Goal: Information Seeking & Learning: Find specific page/section

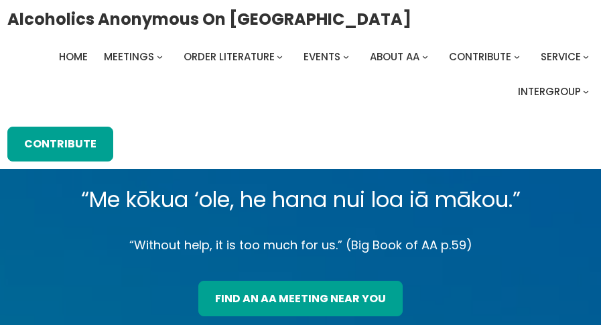
scroll to position [104, 0]
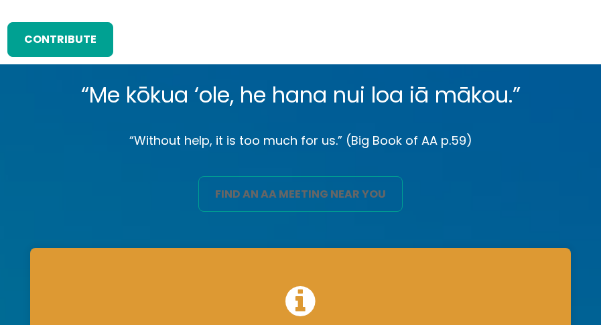
click at [362, 191] on link "find an aa meeting near you" at bounding box center [300, 193] width 204 height 35
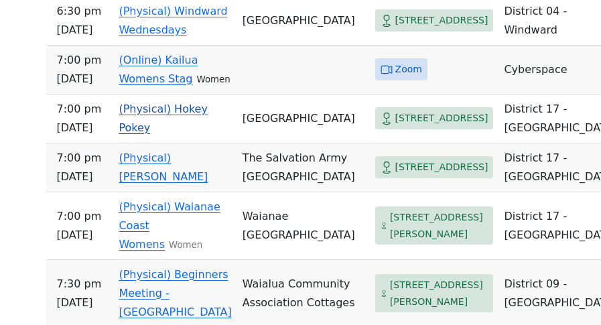
scroll to position [1697, 0]
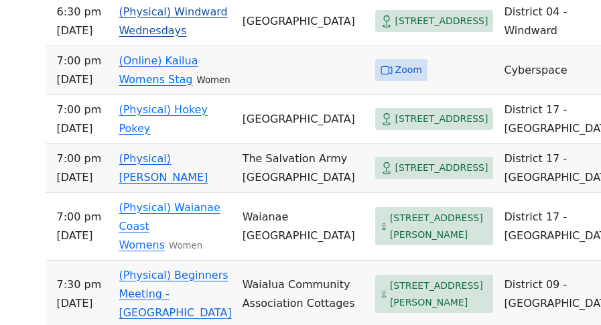
click at [213, 37] on link "(Physical) Windward Wednesdays" at bounding box center [173, 20] width 108 height 31
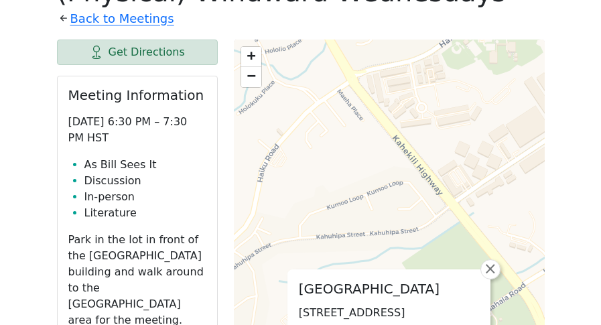
scroll to position [582, 0]
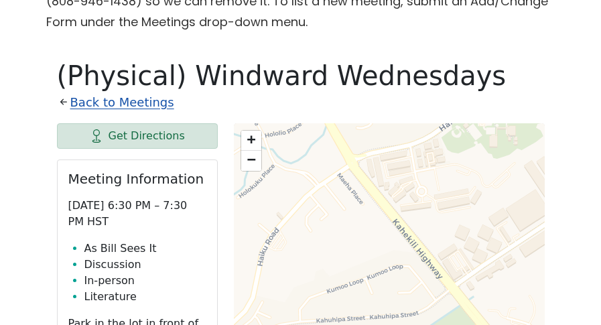
click at [137, 100] on link "Back to Meetings" at bounding box center [122, 102] width 104 height 21
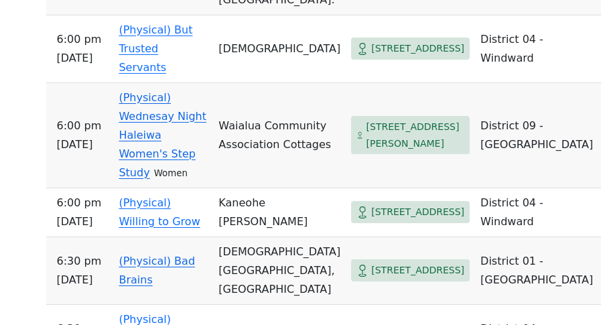
scroll to position [1485, 0]
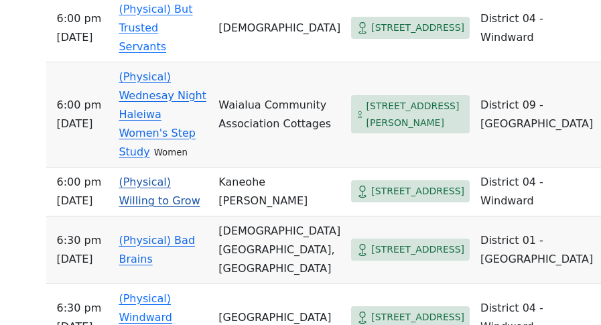
click at [200, 175] on link "(Physical) Willing to Grow" at bounding box center [159, 190] width 81 height 31
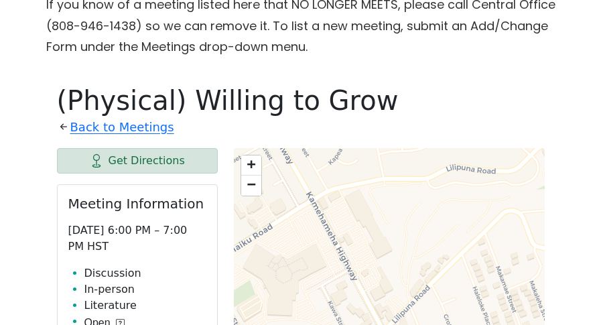
scroll to position [558, 0]
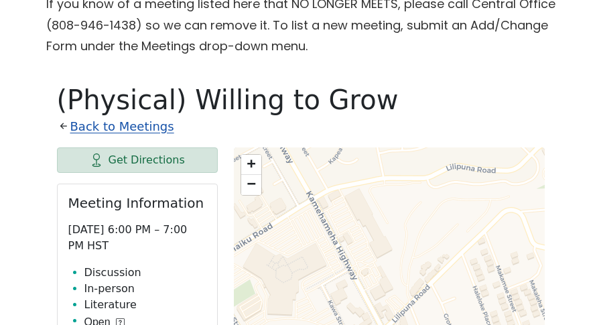
click at [151, 125] on link "Back to Meetings" at bounding box center [122, 126] width 104 height 21
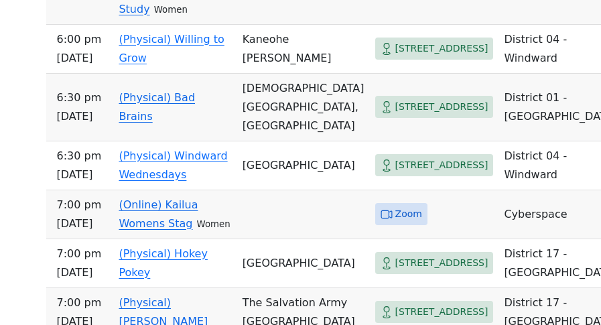
scroll to position [1561, 0]
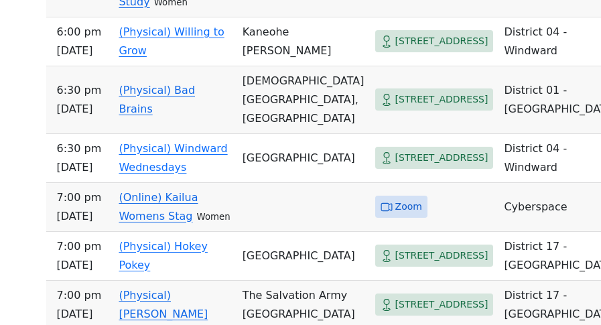
click at [195, 115] on link "(Physical) Bad Brains" at bounding box center [157, 99] width 76 height 31
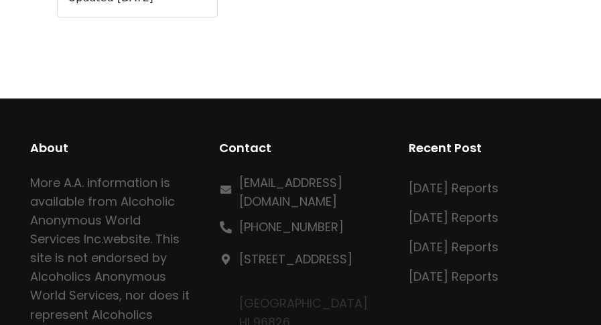
scroll to position [628, 0]
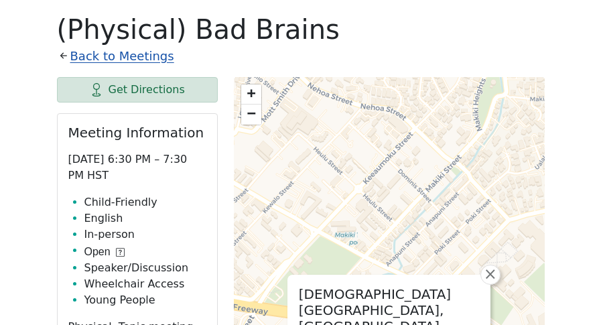
click at [126, 55] on link "Back to Meetings" at bounding box center [122, 56] width 104 height 21
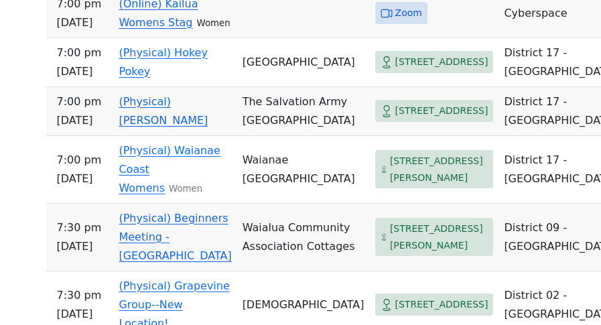
scroll to position [1762, 0]
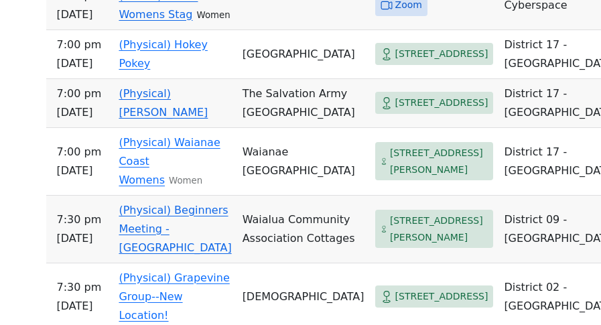
click at [208, 119] on link "(Physical) [PERSON_NAME]" at bounding box center [163, 102] width 89 height 31
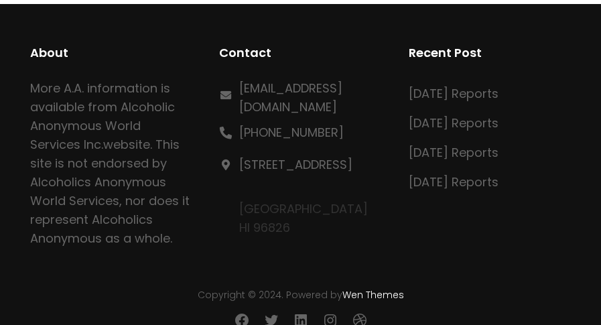
scroll to position [628, 0]
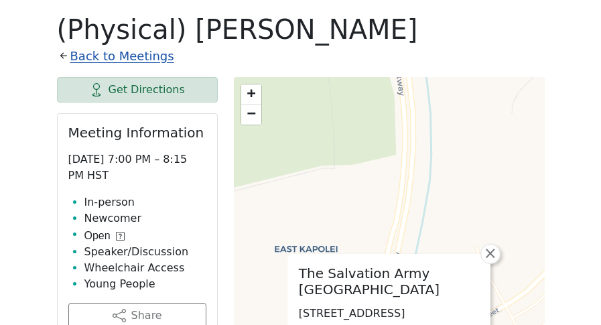
click at [148, 56] on link "Back to Meetings" at bounding box center [122, 56] width 104 height 21
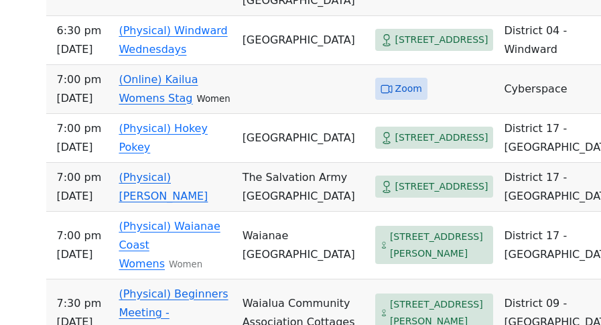
scroll to position [1636, 0]
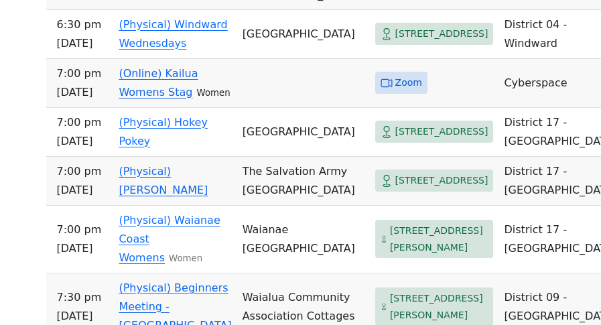
click at [203, 196] on link "(Physical) [PERSON_NAME]" at bounding box center [163, 180] width 89 height 31
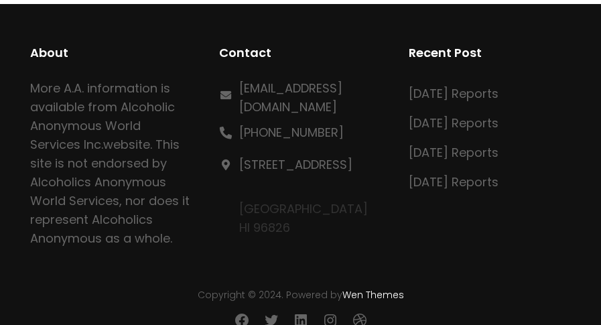
scroll to position [628, 0]
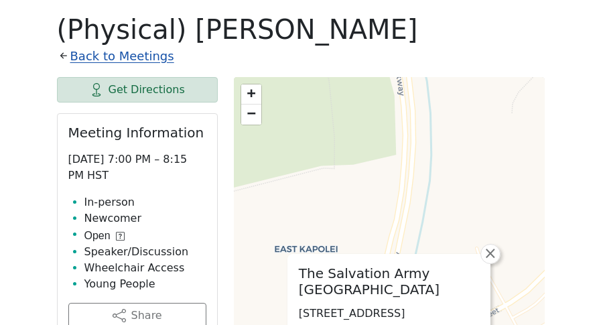
click at [149, 56] on link "Back to Meetings" at bounding box center [122, 56] width 104 height 21
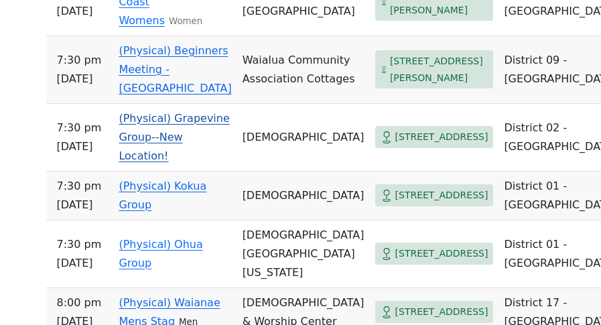
scroll to position [1873, 0]
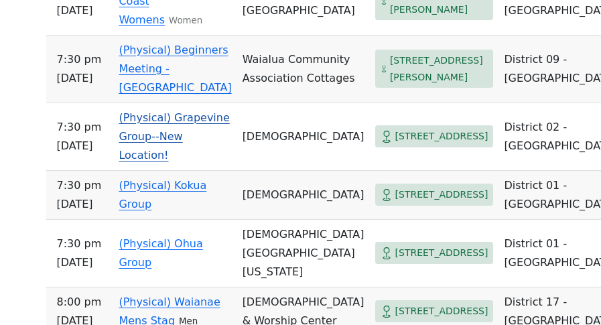
click at [229, 161] on link "(Physical) Grapevine Group--New Location!" at bounding box center [174, 136] width 110 height 50
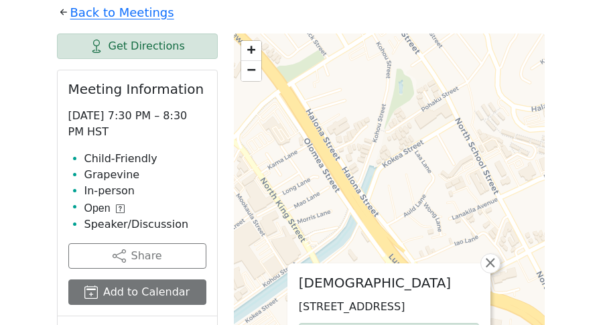
scroll to position [695, 0]
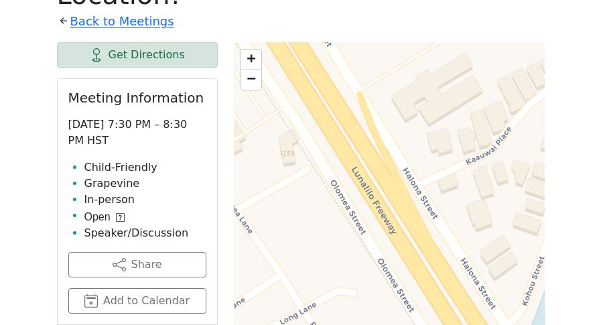
click at [254, 84] on link "−" at bounding box center [251, 80] width 20 height 20
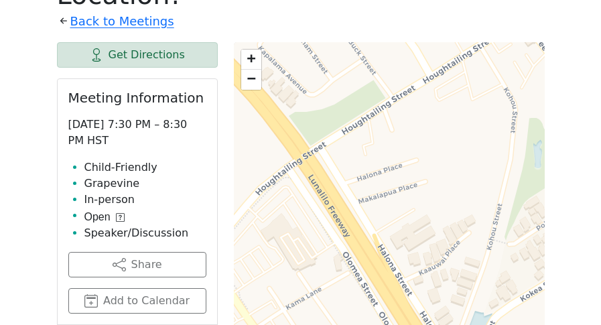
click at [255, 86] on link "−" at bounding box center [251, 80] width 20 height 20
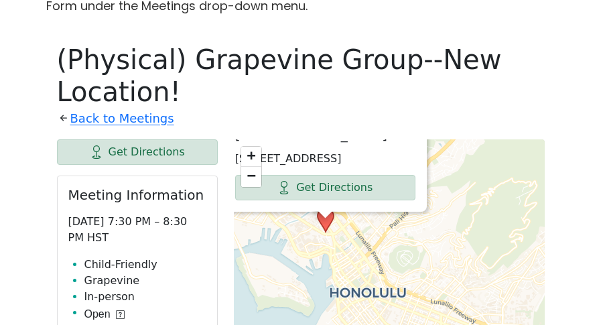
scroll to position [603, 0]
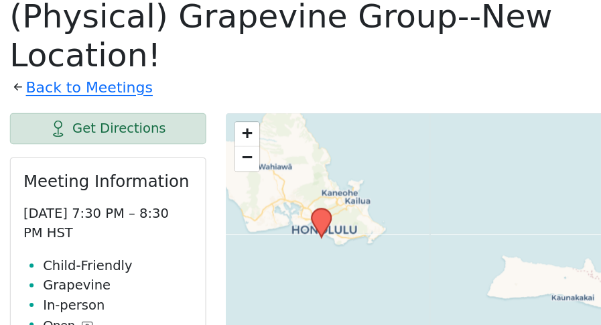
scroll to position [538, 0]
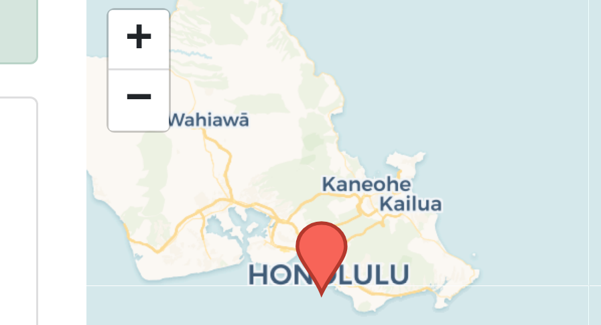
click at [247, 206] on span "+" at bounding box center [251, 214] width 9 height 17
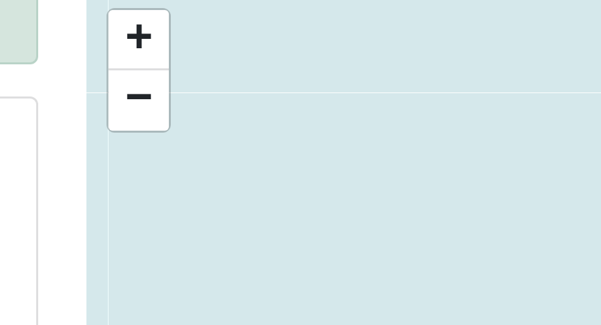
click at [247, 226] on span "−" at bounding box center [251, 234] width 9 height 17
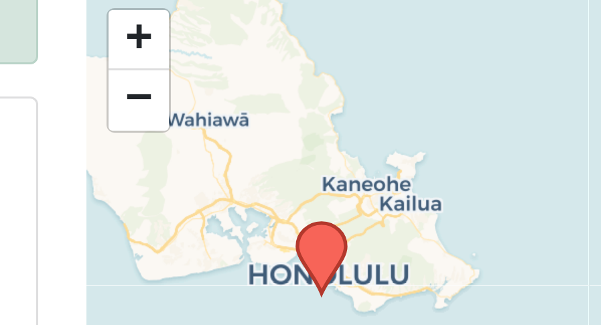
click at [247, 226] on span "−" at bounding box center [251, 234] width 9 height 17
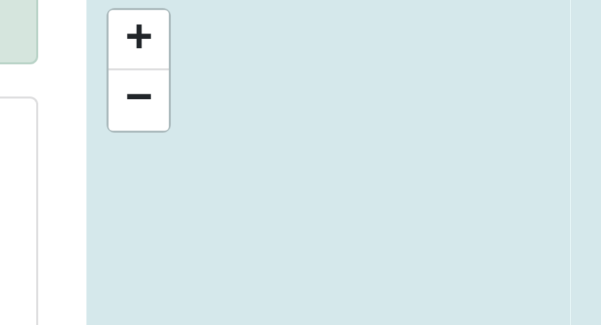
click at [247, 226] on span "−" at bounding box center [251, 234] width 9 height 17
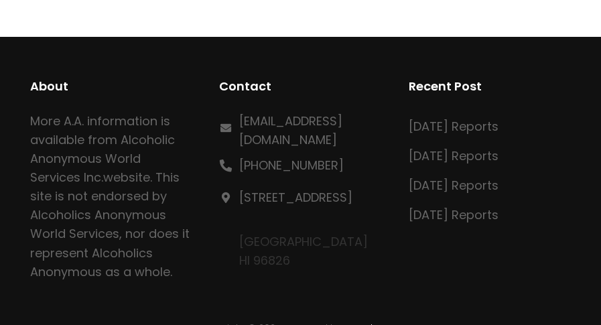
scroll to position [536, 0]
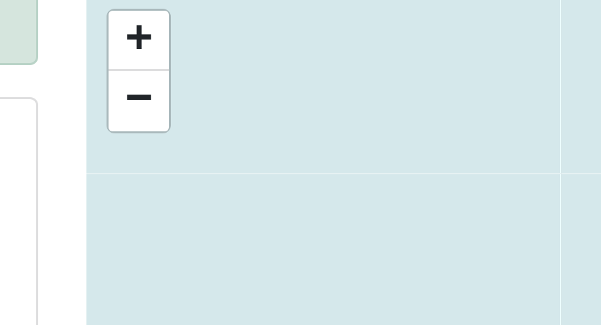
click at [247, 209] on span "+" at bounding box center [251, 217] width 9 height 17
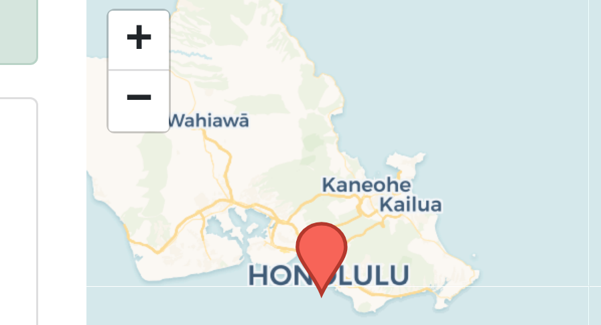
click at [241, 209] on link "+" at bounding box center [251, 219] width 20 height 20
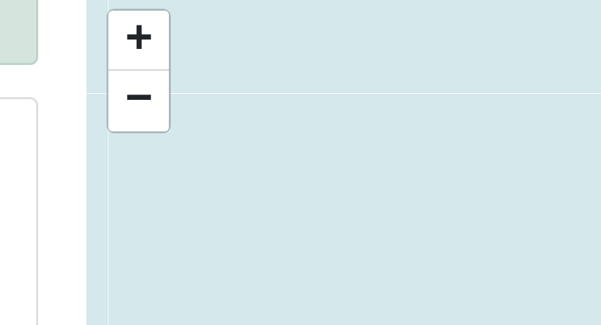
click at [241, 229] on link "−" at bounding box center [251, 239] width 20 height 20
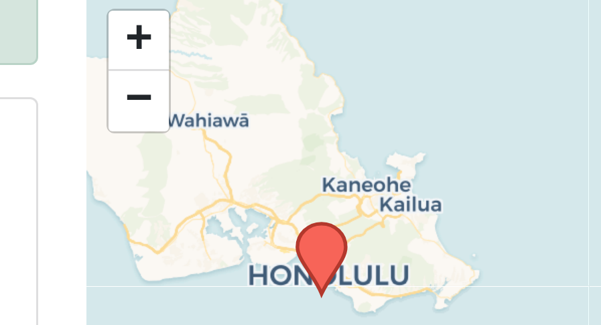
click at [304, 280] on icon at bounding box center [312, 291] width 16 height 23
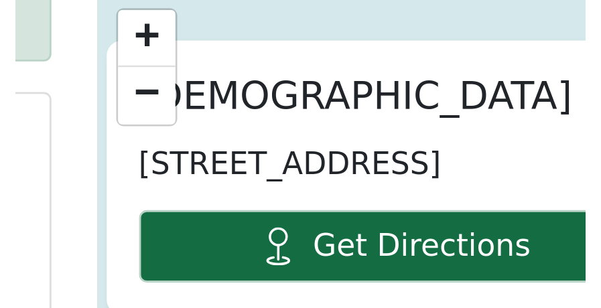
scroll to position [708, 0]
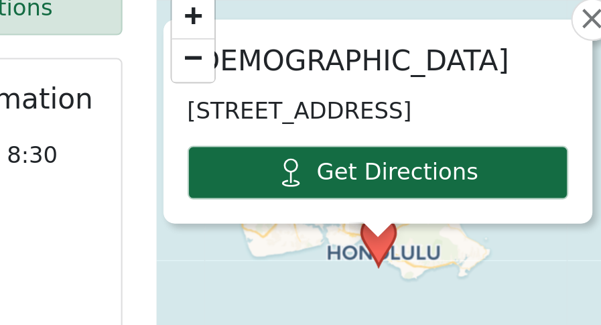
click at [248, 106] on link "Get Directions" at bounding box center [338, 118] width 180 height 25
